Goal: Transaction & Acquisition: Download file/media

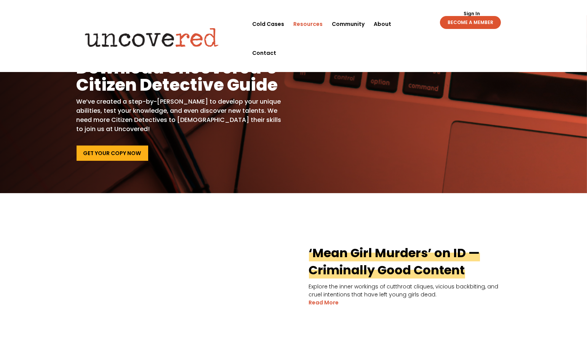
scroll to position [10, 0]
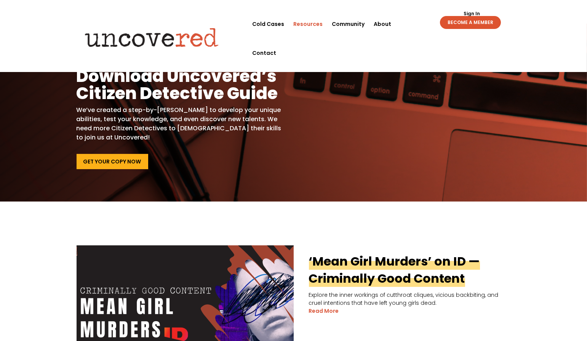
click at [123, 160] on link "Get Your Copy Now" at bounding box center [113, 161] width 72 height 15
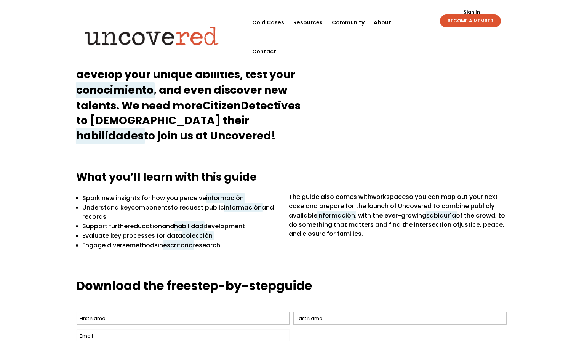
scroll to position [113, 0]
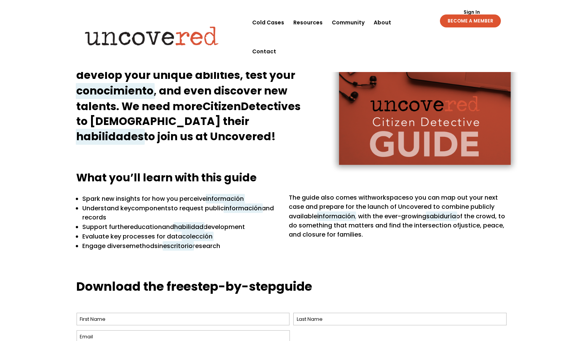
click at [320, 256] on div "Spark new insights for how you perceive Understand key to request public and re…" at bounding box center [294, 230] width 434 height 74
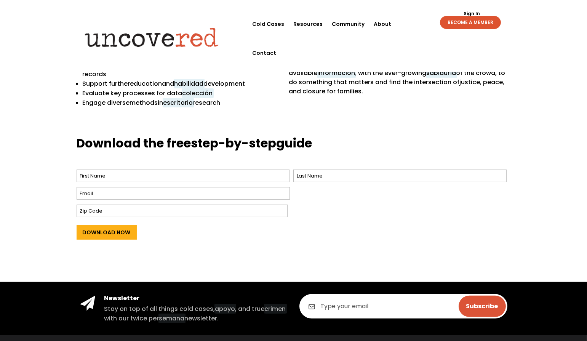
scroll to position [256, 0]
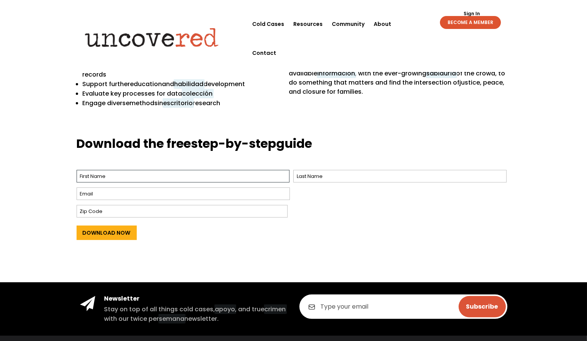
click at [235, 171] on input "First" at bounding box center [183, 176] width 213 height 13
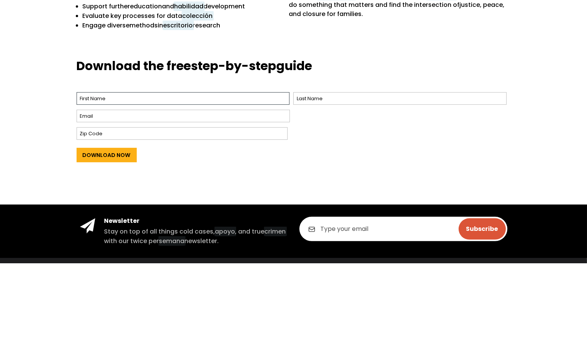
click at [215, 174] on input "First" at bounding box center [183, 176] width 213 height 13
type input "Cooper"
type input "Curious"
type input "acooper9087@gmail.com"
type input "10030"
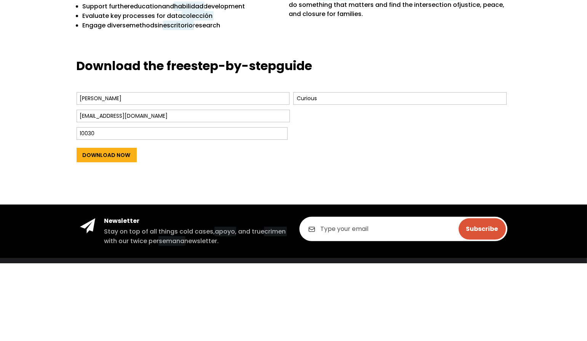
click at [182, 193] on input "acooper9087@gmail.com" at bounding box center [183, 193] width 213 height 13
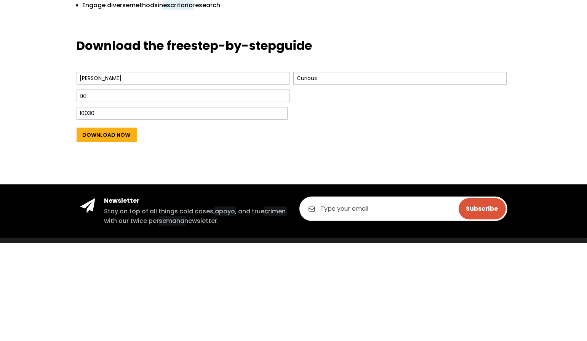
type input "a"
type input "iamcuriouscooper@gmail.com"
click at [124, 233] on input "Download Now" at bounding box center [107, 232] width 60 height 14
